Goal: Information Seeking & Learning: Understand process/instructions

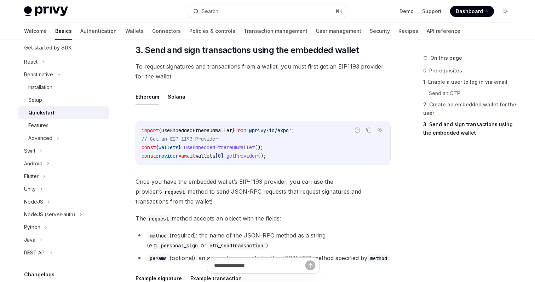
scroll to position [801, 0]
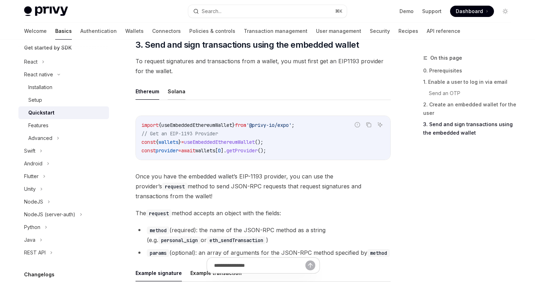
click at [173, 96] on button "Solana" at bounding box center [177, 91] width 18 height 17
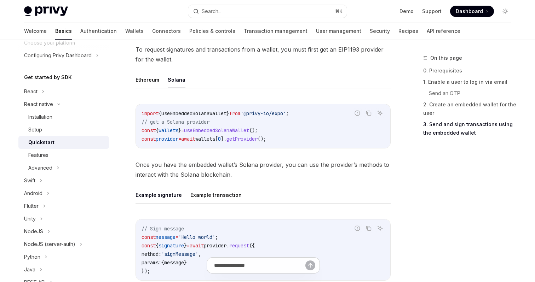
scroll to position [651, 0]
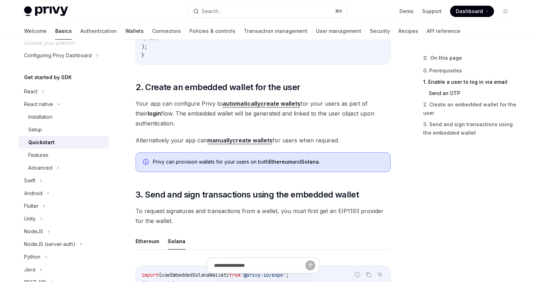
click at [125, 33] on link "Wallets" at bounding box center [134, 31] width 18 height 17
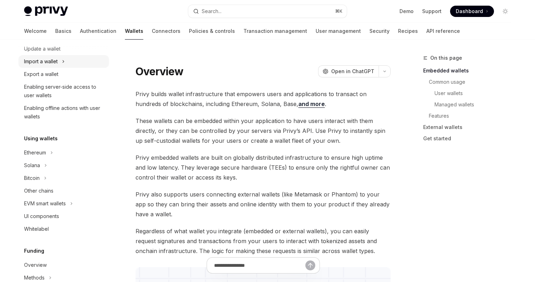
scroll to position [91, 0]
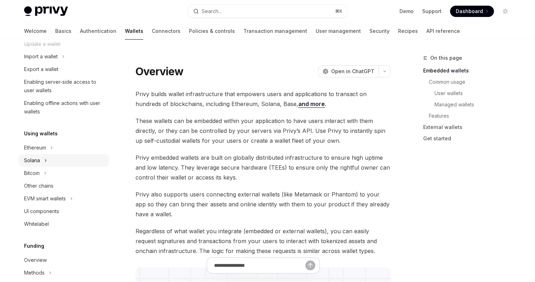
click at [42, 165] on button "Solana" at bounding box center [63, 160] width 91 height 13
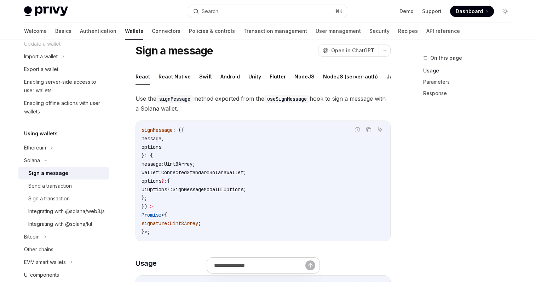
scroll to position [19, 0]
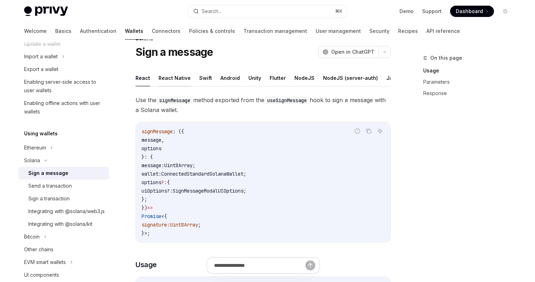
click at [175, 75] on button "React Native" at bounding box center [175, 78] width 32 height 17
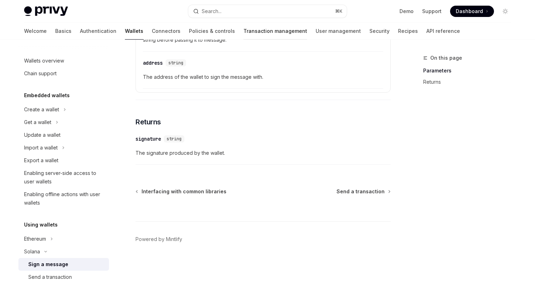
click at [243, 31] on link "Transaction management" at bounding box center [275, 31] width 64 height 17
type textarea "*"
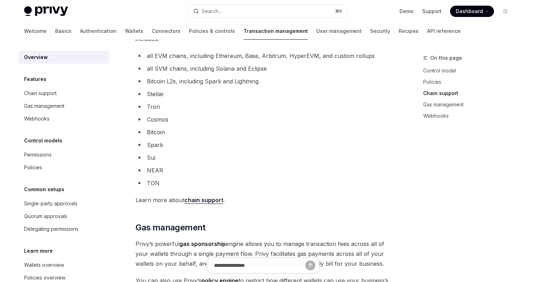
scroll to position [424, 0]
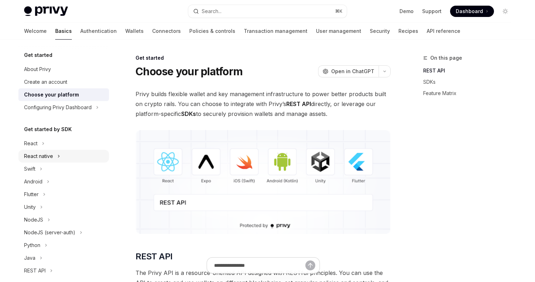
click at [38, 153] on div "React native" at bounding box center [38, 156] width 29 height 8
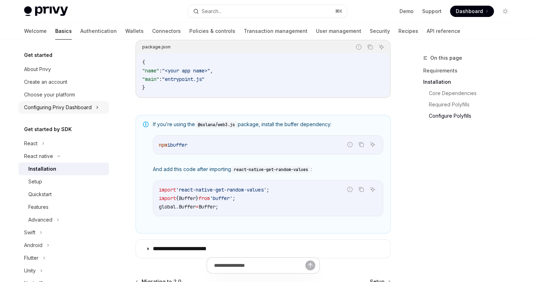
scroll to position [471, 0]
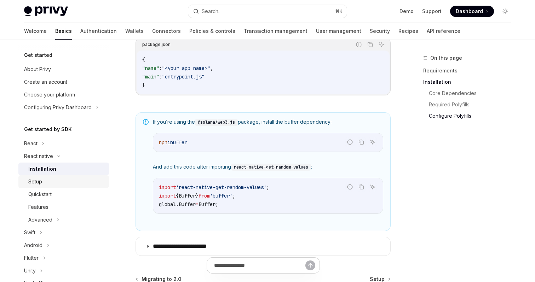
click at [47, 183] on div "Setup" at bounding box center [66, 182] width 76 height 8
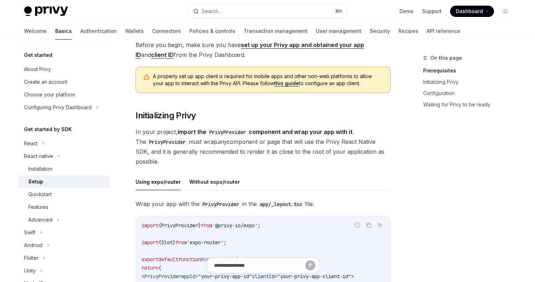
scroll to position [68, 0]
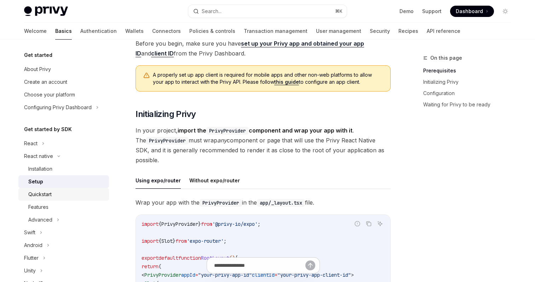
click at [49, 197] on div "Quickstart" at bounding box center [39, 194] width 23 height 8
type textarea "*"
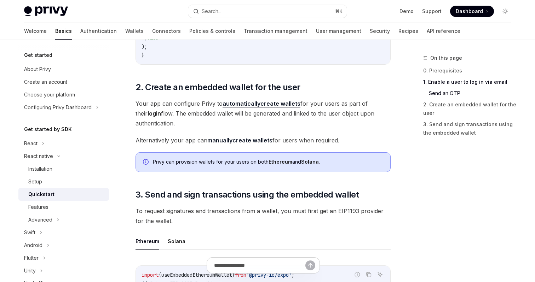
scroll to position [644, 0]
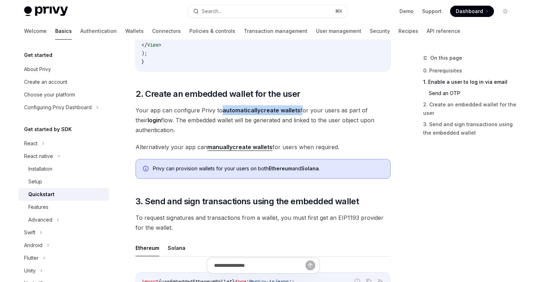
drag, startPoint x: 299, startPoint y: 112, endPoint x: 222, endPoint y: 114, distance: 76.8
click at [222, 114] on span "Your app can configure Privy to automatically create wallets for your users as …" at bounding box center [263, 120] width 255 height 30
copy span "automatically create wallets"
click at [257, 124] on span "Your app can configure Privy to automatically create wallets for your users as …" at bounding box center [263, 120] width 255 height 30
click at [256, 112] on strong "automatically" at bounding box center [242, 110] width 38 height 7
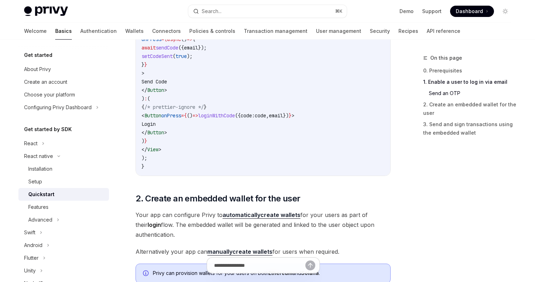
scroll to position [416, 0]
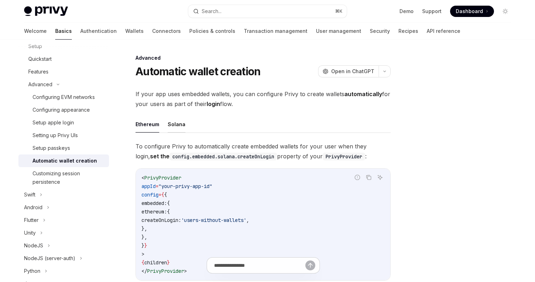
click at [177, 120] on button "Solana" at bounding box center [177, 124] width 18 height 17
type textarea "*"
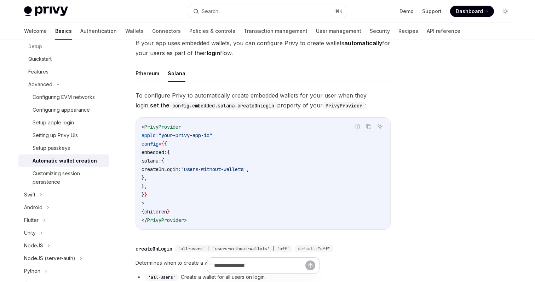
scroll to position [59, 0]
